Goal: Transaction & Acquisition: Book appointment/travel/reservation

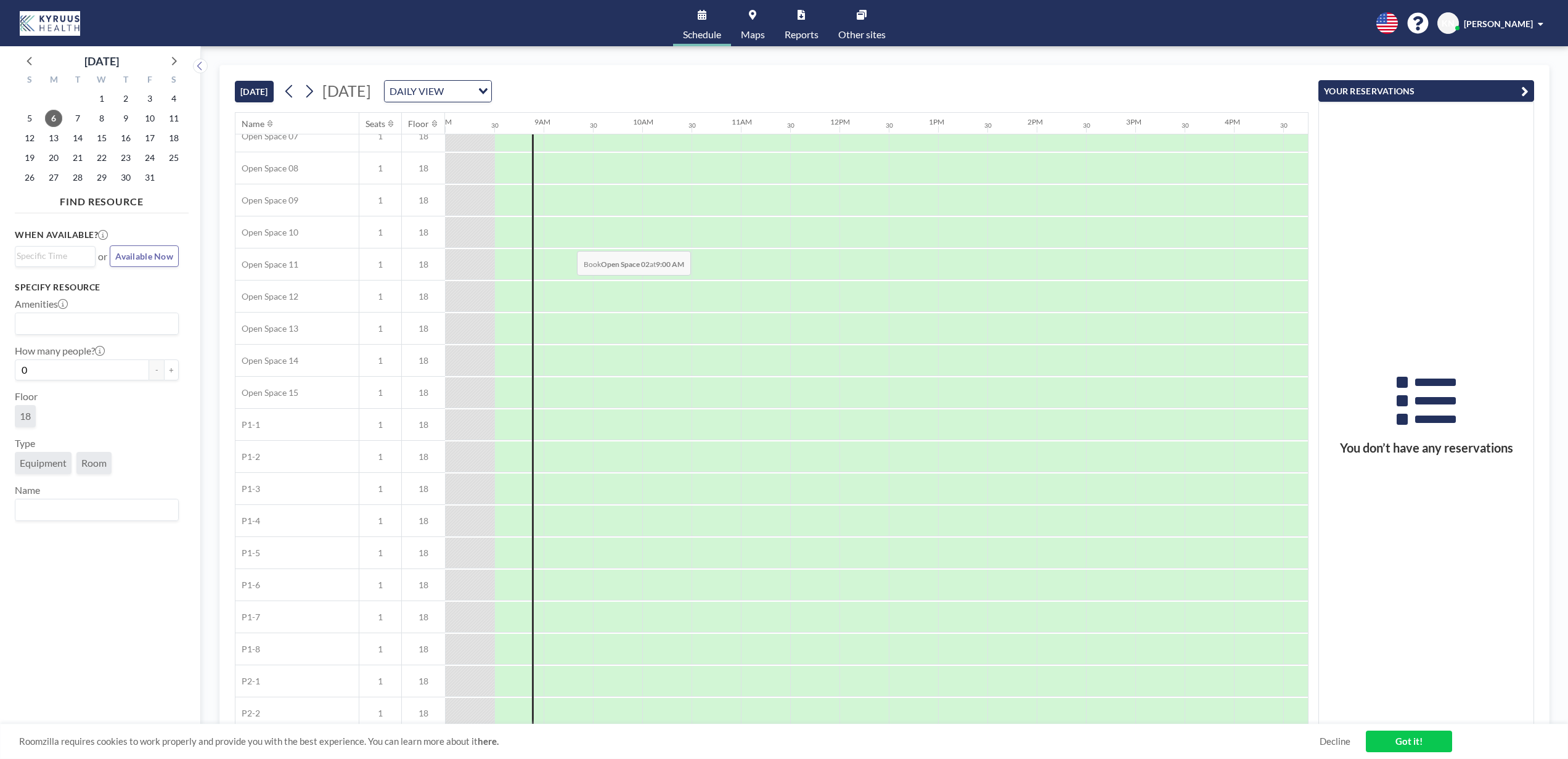
scroll to position [307, 789]
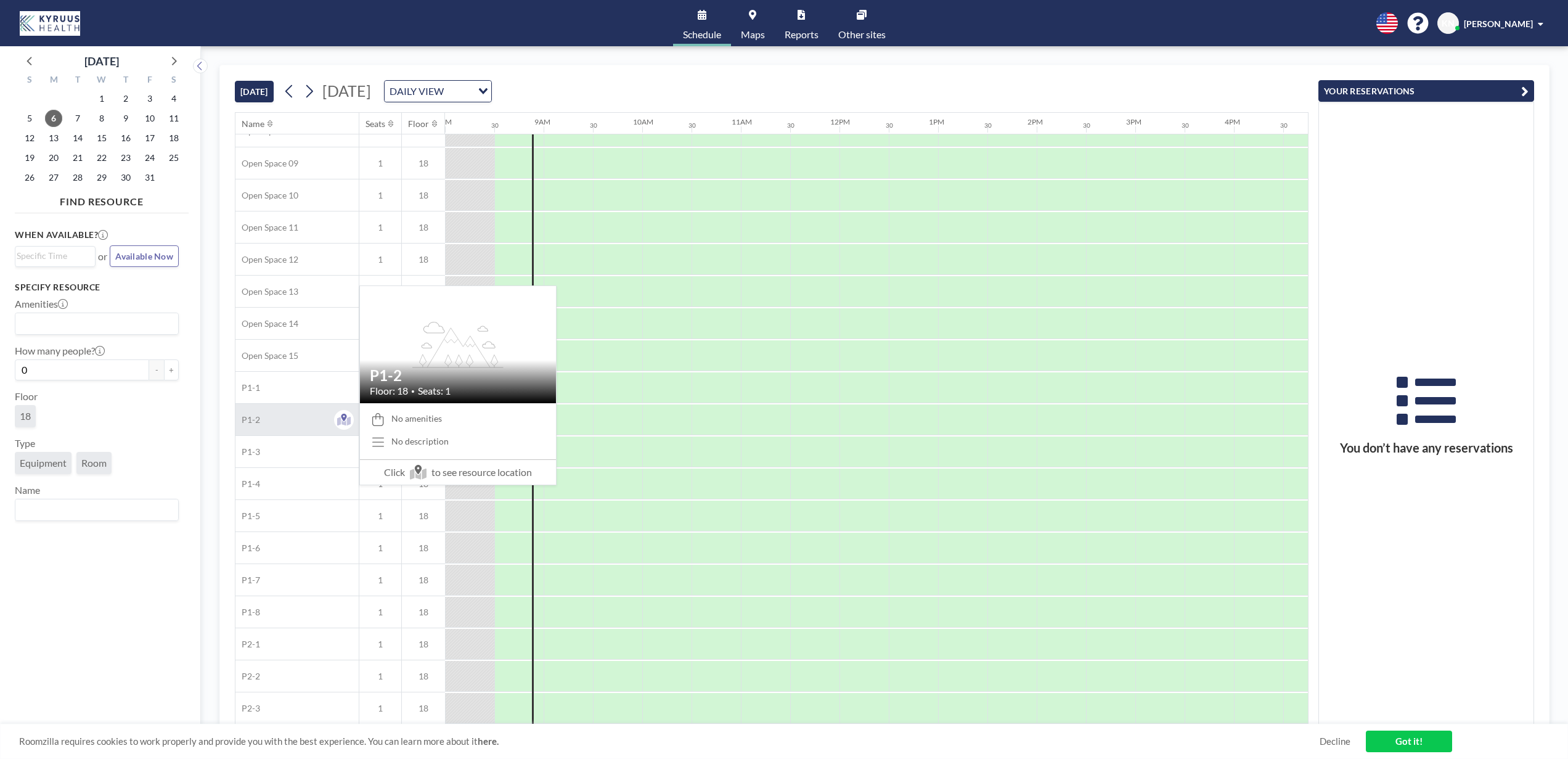
click at [292, 420] on div "P1-2" at bounding box center [297, 419] width 123 height 31
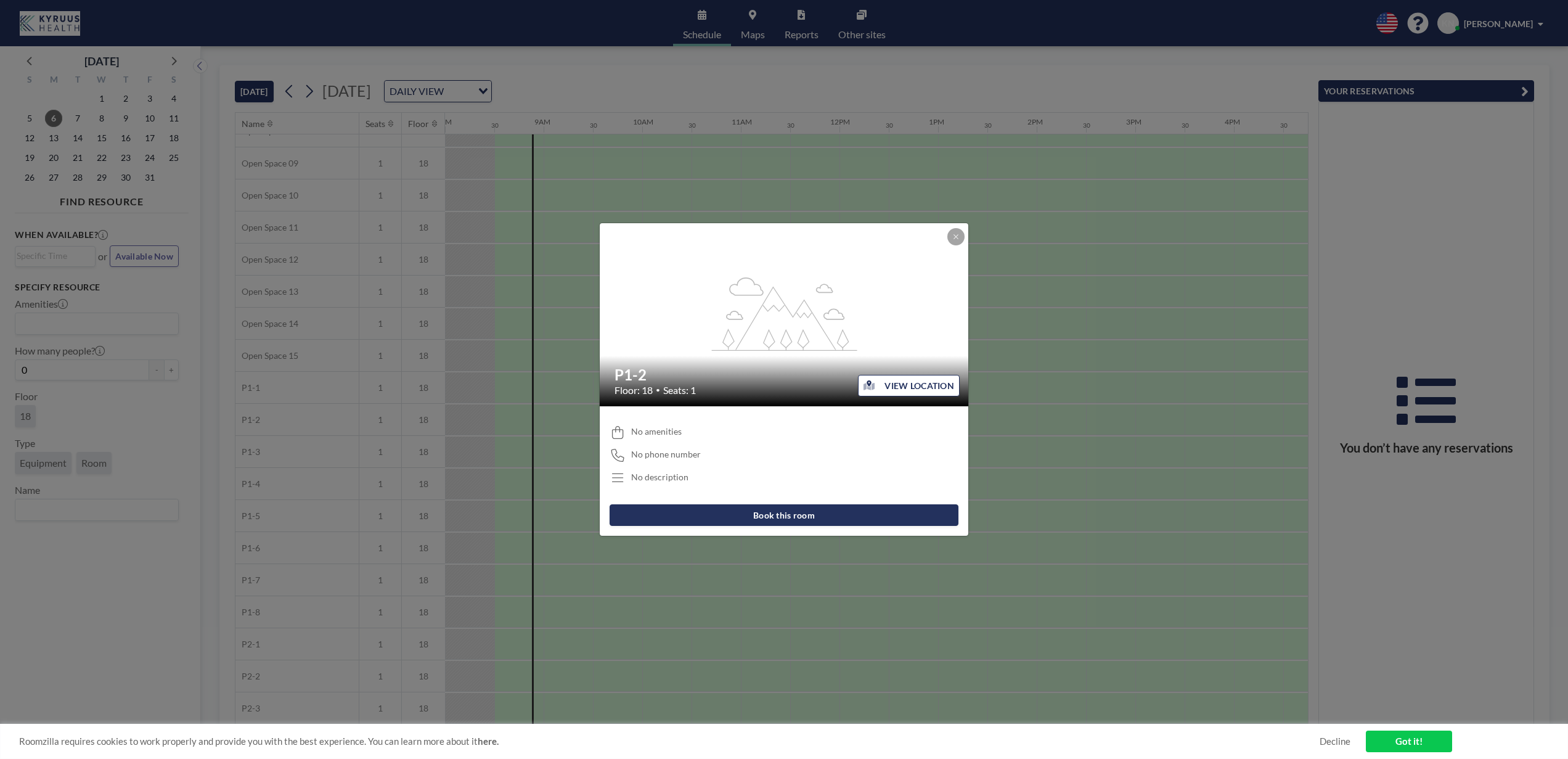
click at [889, 384] on button "VIEW LOCATION" at bounding box center [909, 385] width 102 height 22
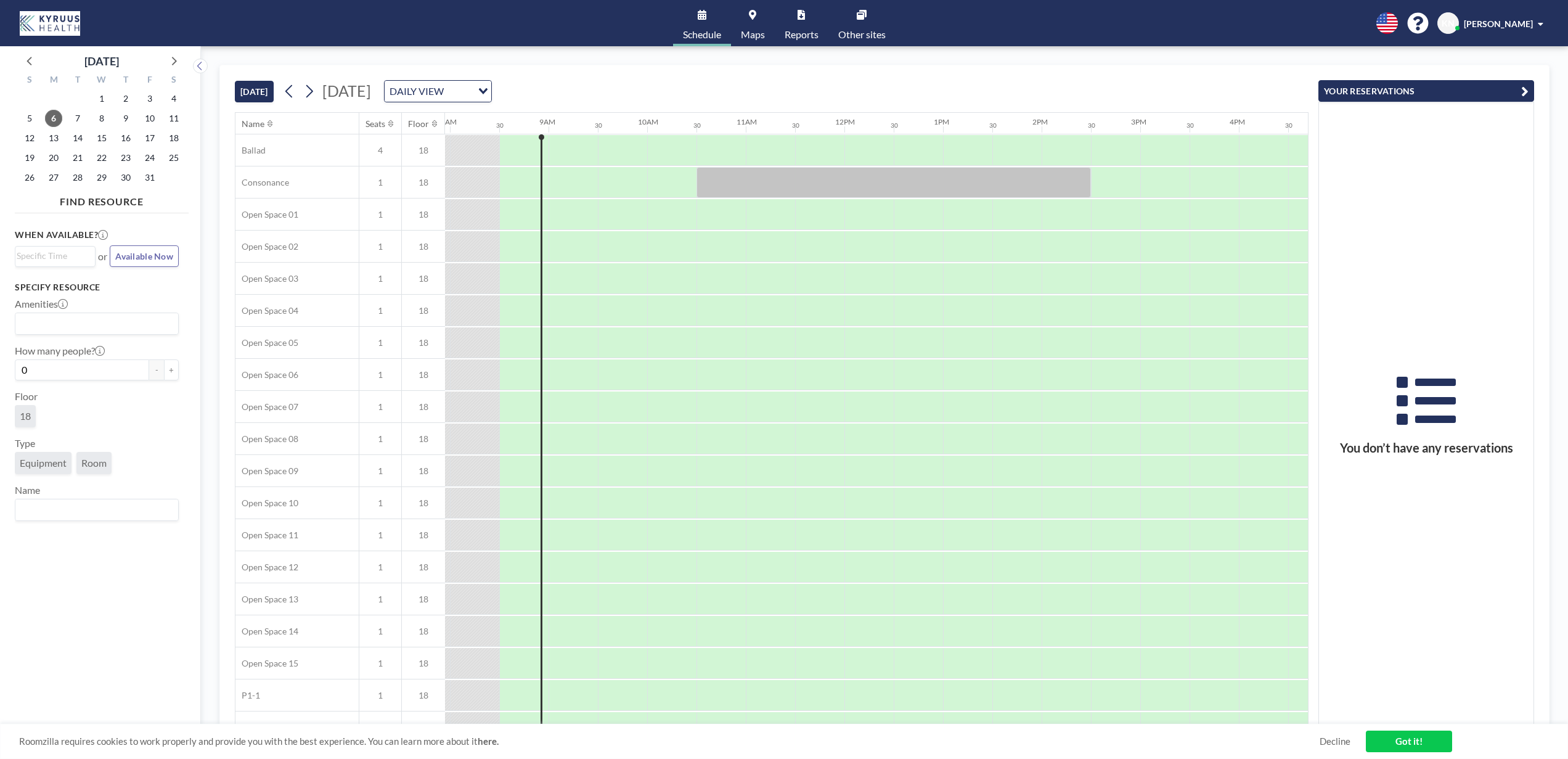
scroll to position [0, 789]
click at [487, 88] on icon "Search for option" at bounding box center [483, 91] width 8 height 6
click at [312, 93] on icon at bounding box center [309, 91] width 12 height 19
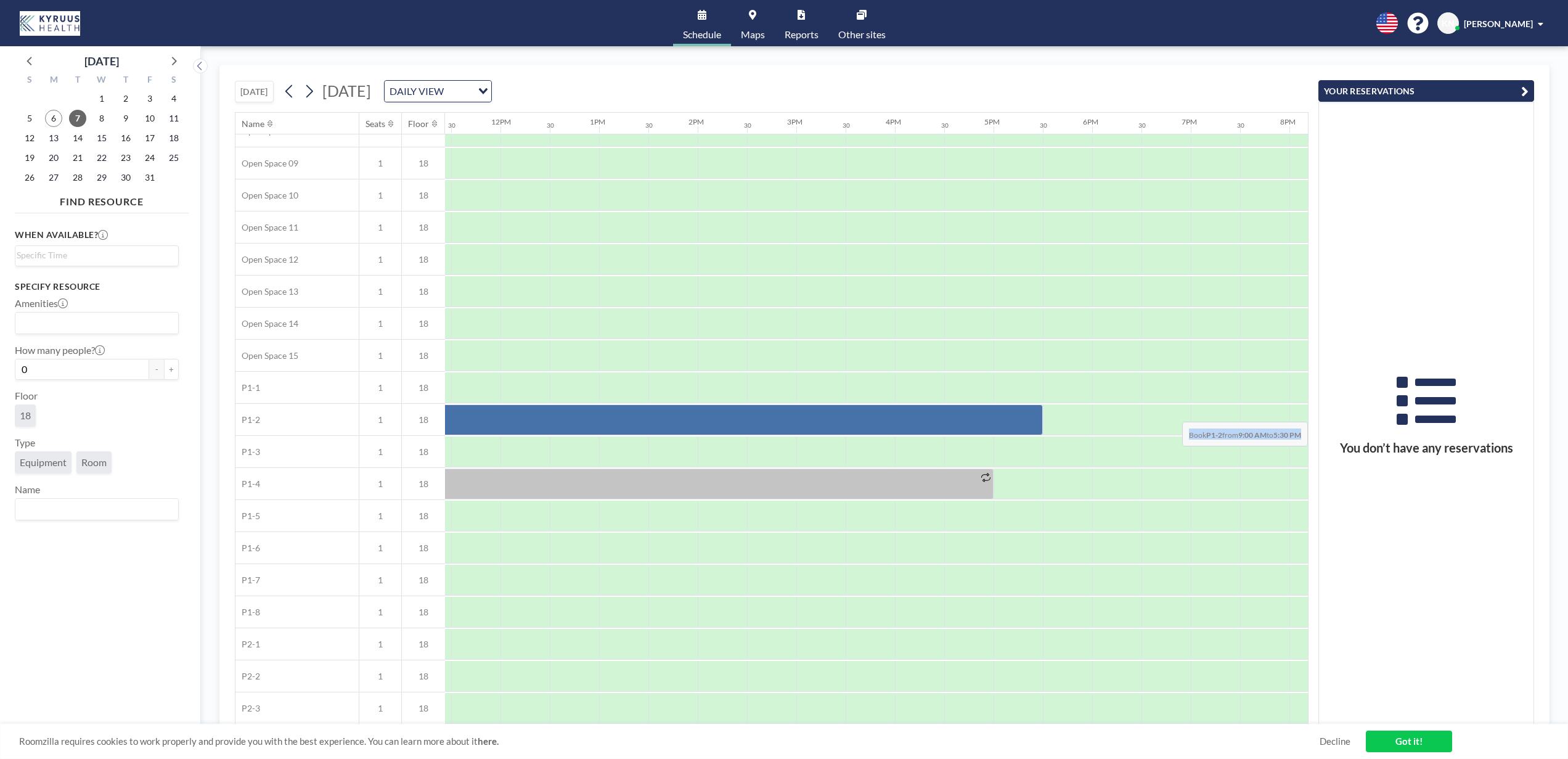
scroll to position [307, 1161]
drag, startPoint x: 561, startPoint y: 417, endPoint x: 930, endPoint y: 413, distance: 369.0
click at [930, 413] on div at bounding box center [566, 419] width 789 height 31
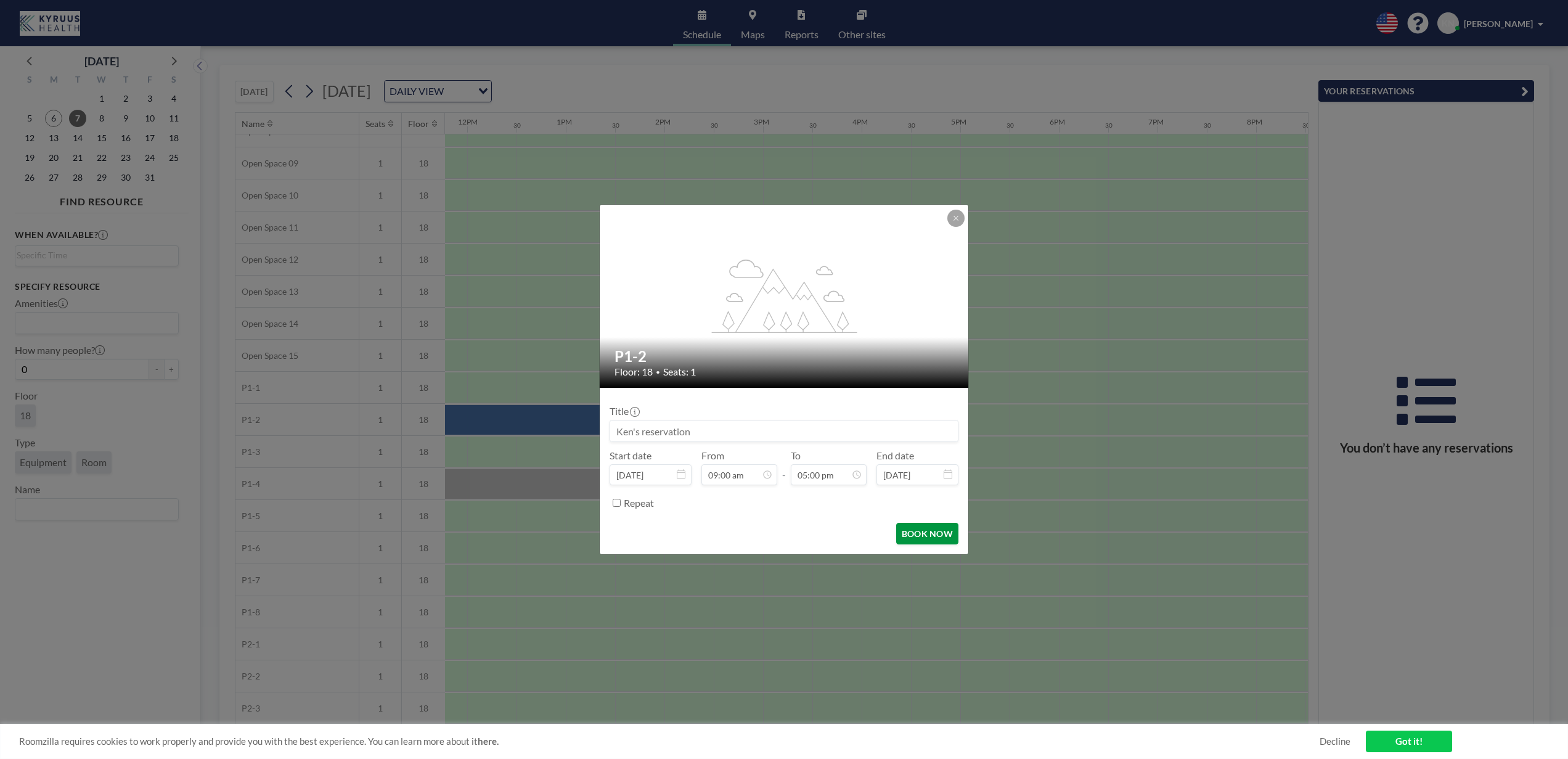
click at [918, 528] on button "BOOK NOW" at bounding box center [928, 533] width 62 height 22
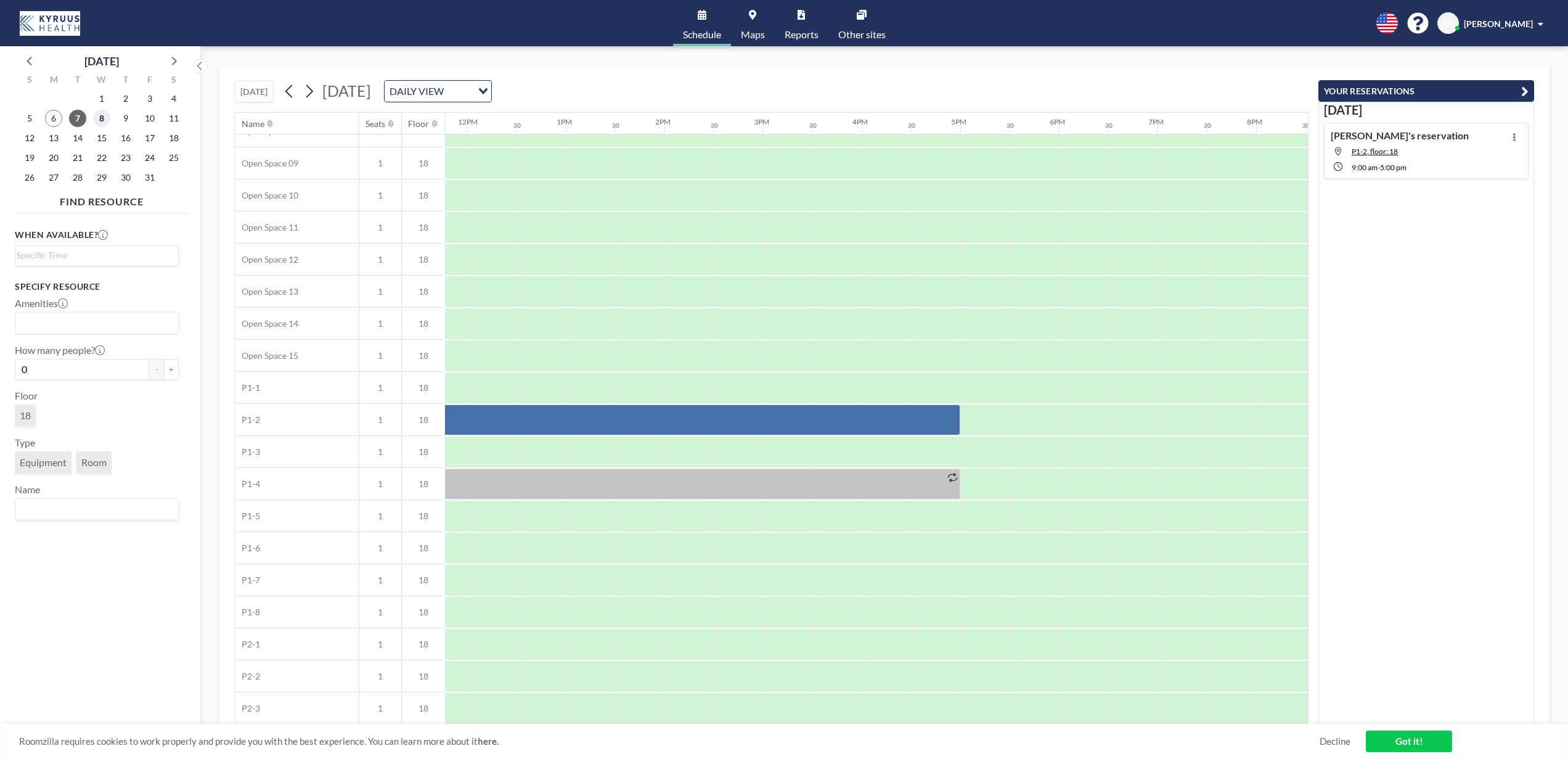
click at [107, 119] on span "8" at bounding box center [102, 118] width 18 height 18
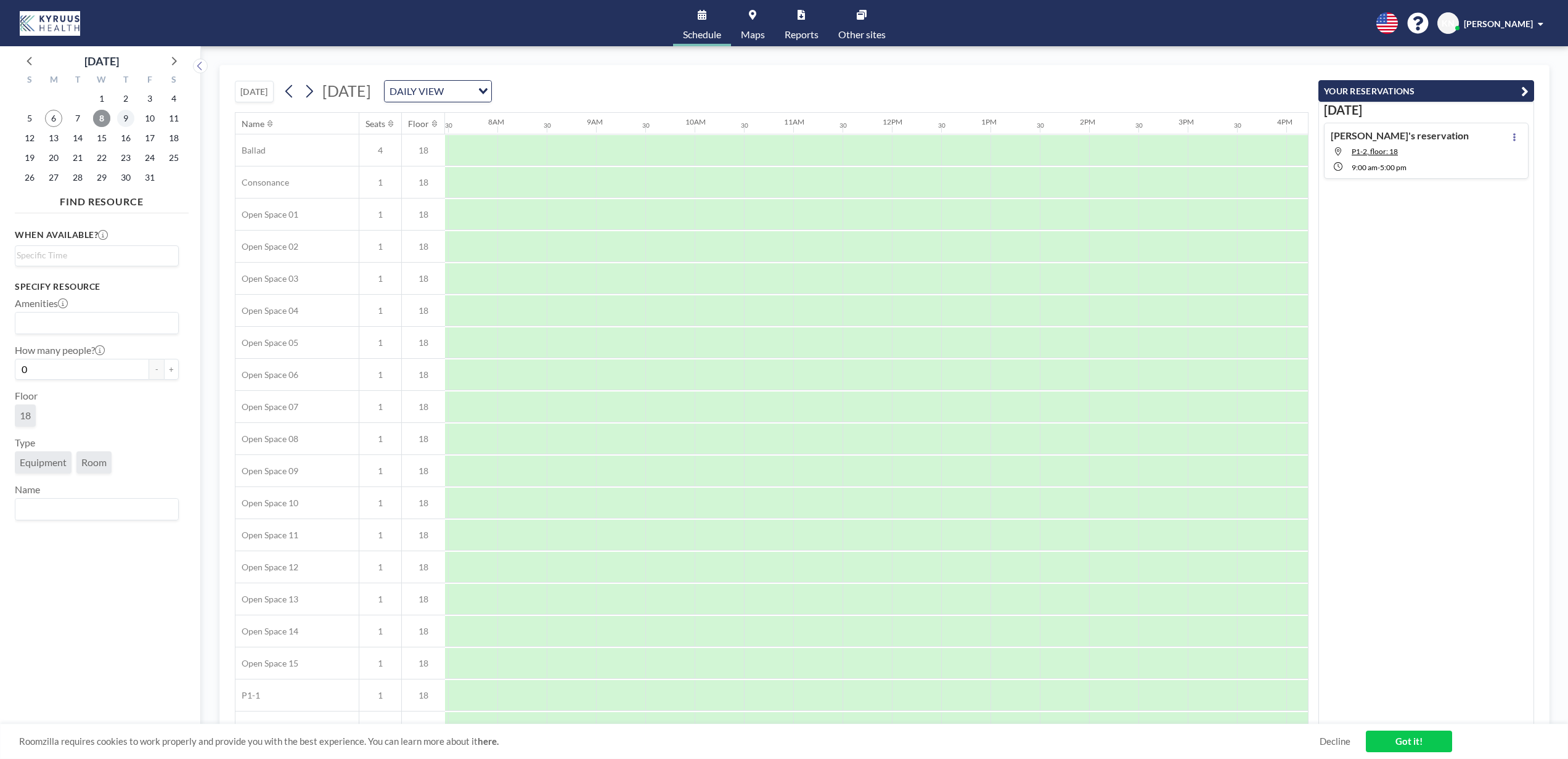
scroll to position [0, 740]
click at [127, 119] on span "9" at bounding box center [125, 118] width 18 height 18
click at [149, 119] on span "10" at bounding box center [150, 118] width 18 height 18
click at [175, 119] on span "11" at bounding box center [173, 118] width 18 height 18
click at [54, 119] on span "6" at bounding box center [53, 118] width 18 height 18
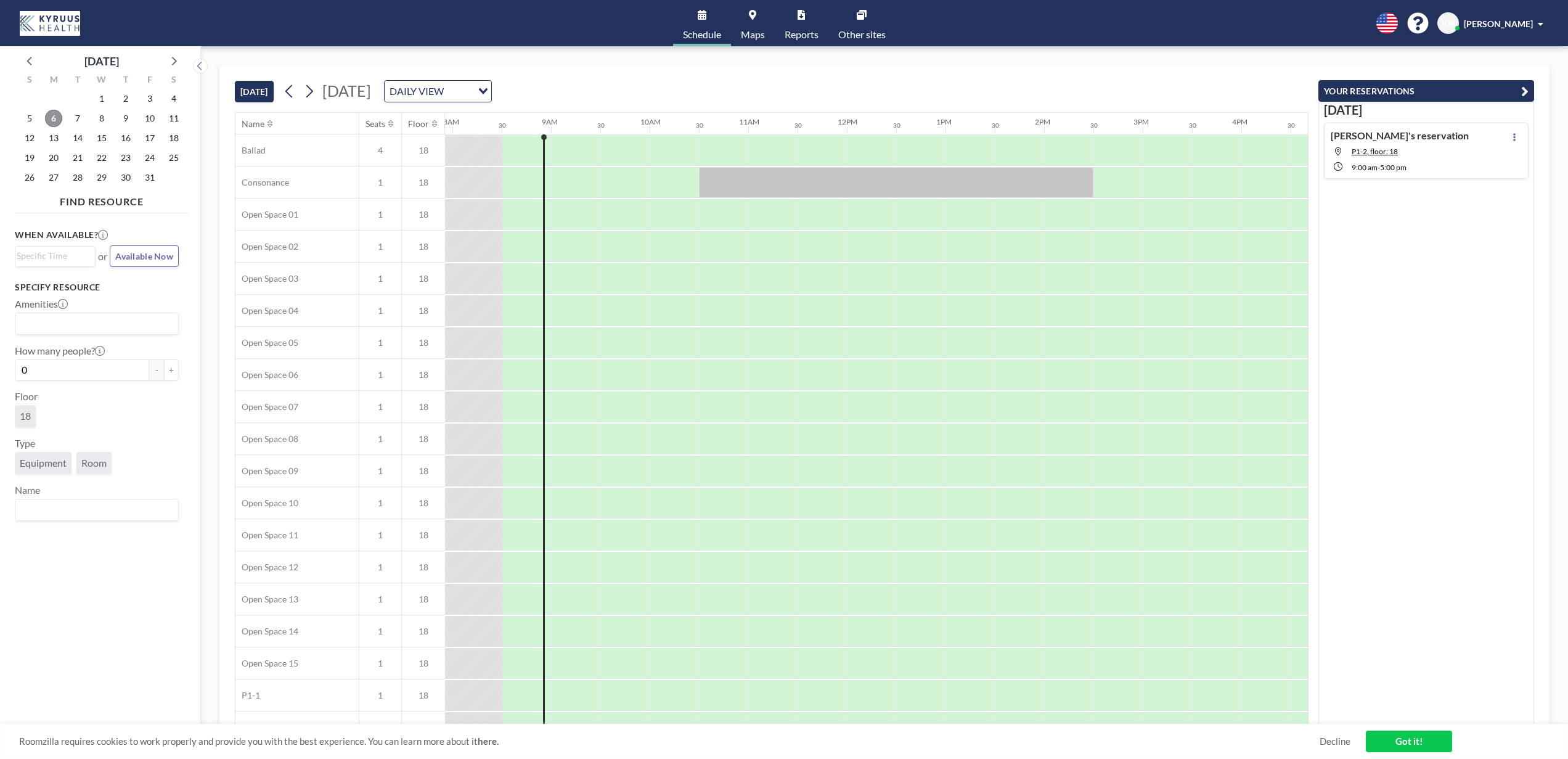
scroll to position [0, 789]
click at [81, 118] on span "7" at bounding box center [77, 118] width 18 height 18
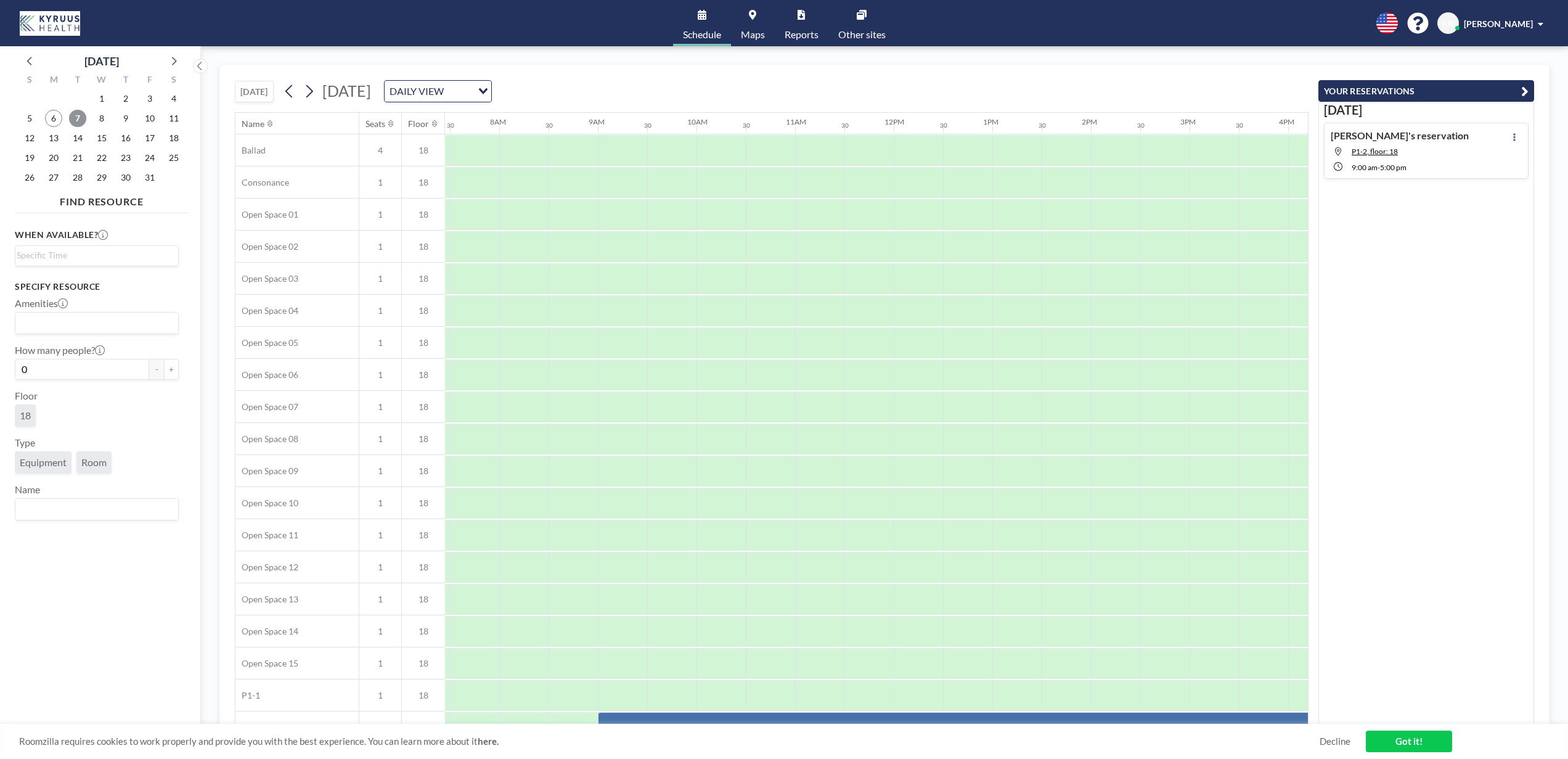
scroll to position [0, 740]
